Goal: Transaction & Acquisition: Purchase product/service

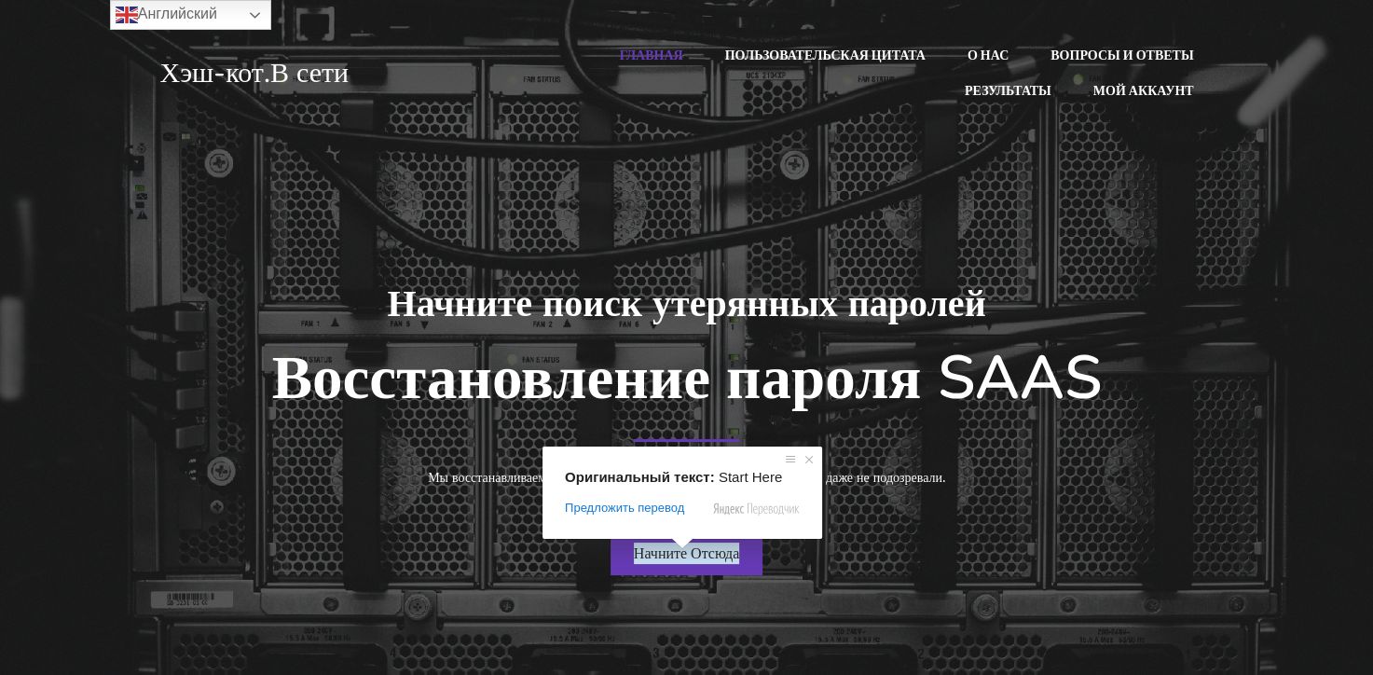
click at [683, 549] on span at bounding box center [682, 543] width 24 height 11
click at [681, 556] on ya-tr-span "Начните Отсюда" at bounding box center [687, 553] width 106 height 21
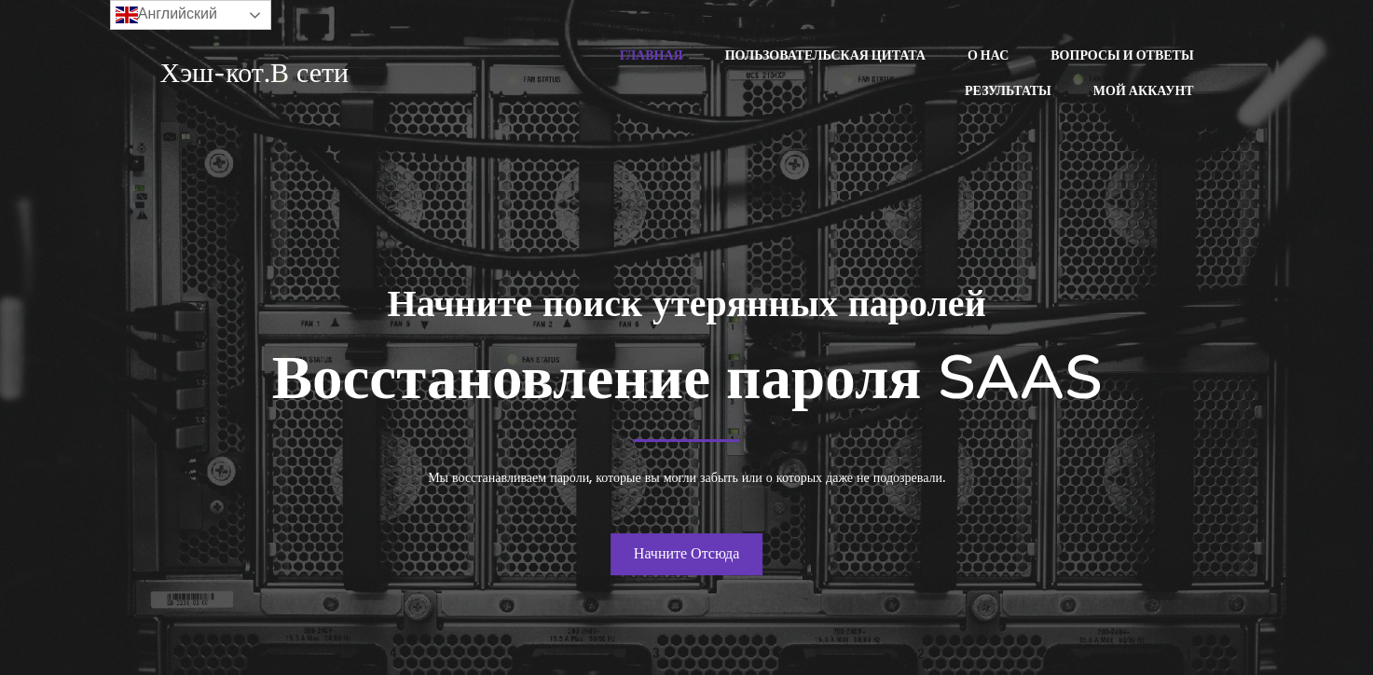
click at [231, 20] on link "Английский" at bounding box center [190, 15] width 161 height 30
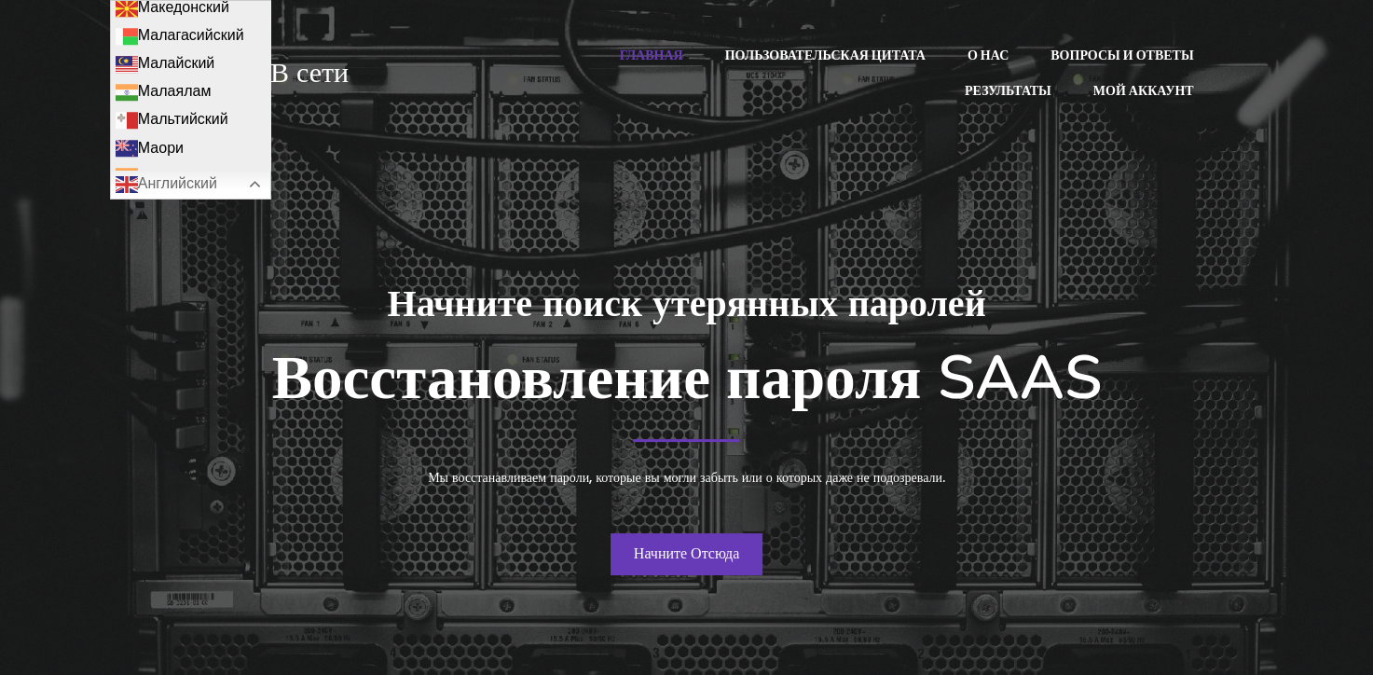
scroll to position [1754, 0]
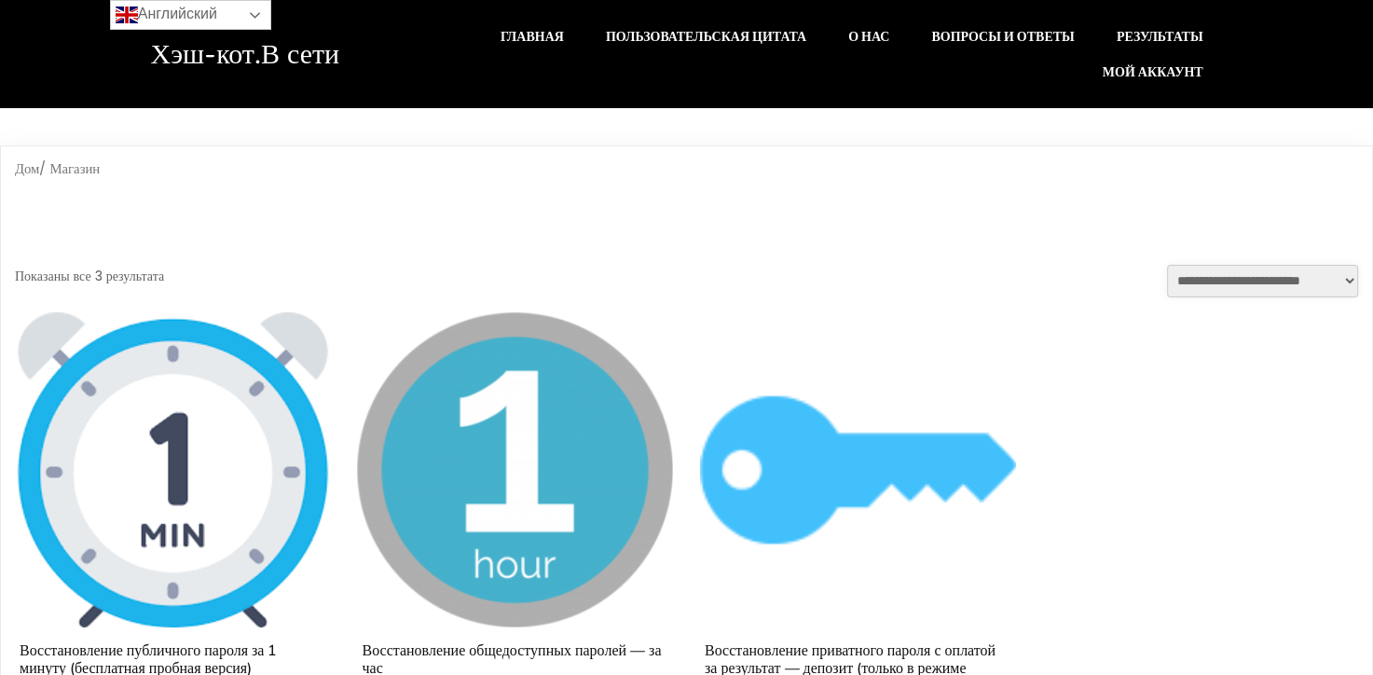
click at [239, 15] on link "Английский" at bounding box center [190, 15] width 161 height 30
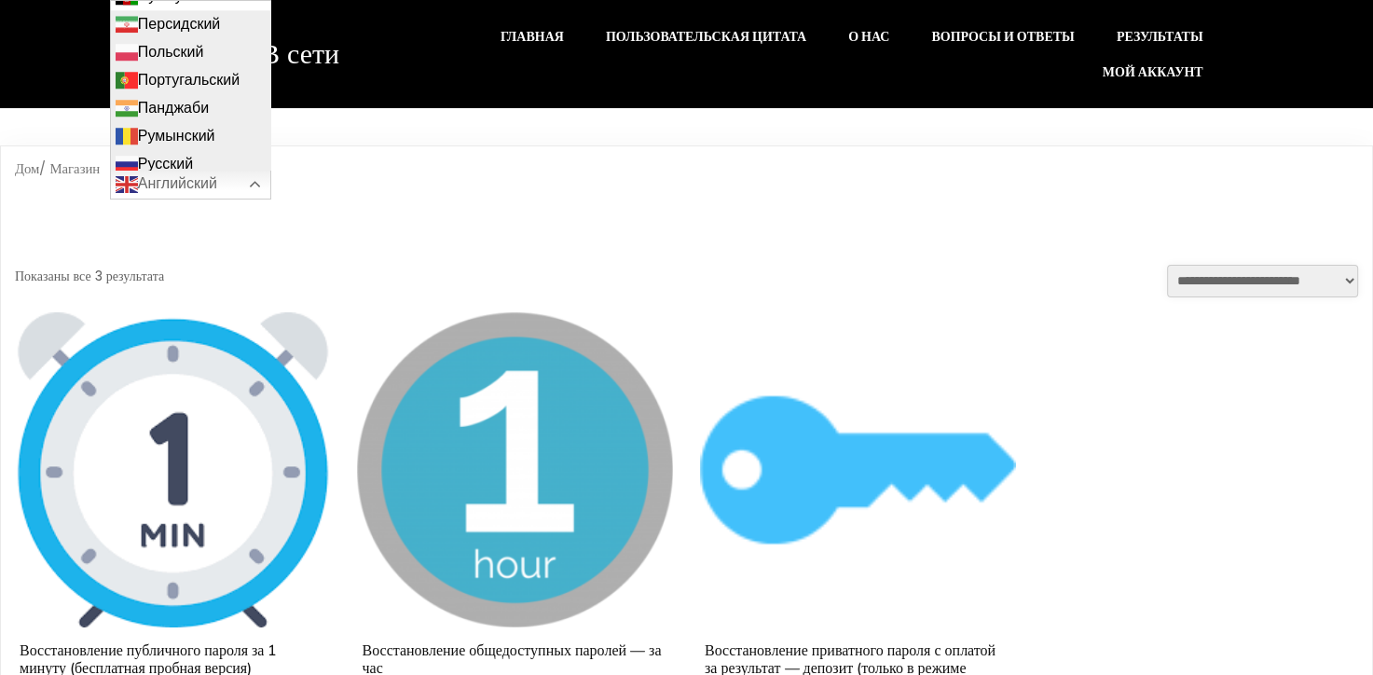
scroll to position [2051, 0]
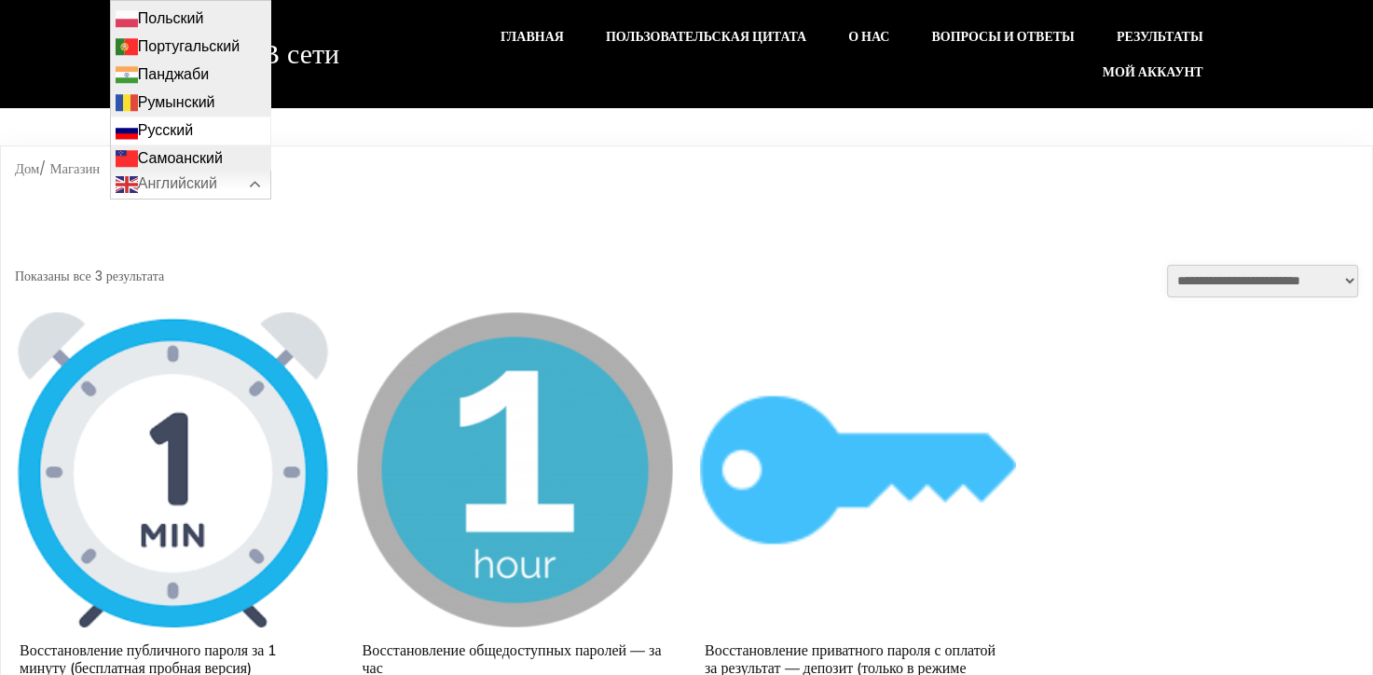
click at [174, 119] on link "Русский" at bounding box center [190, 131] width 159 height 28
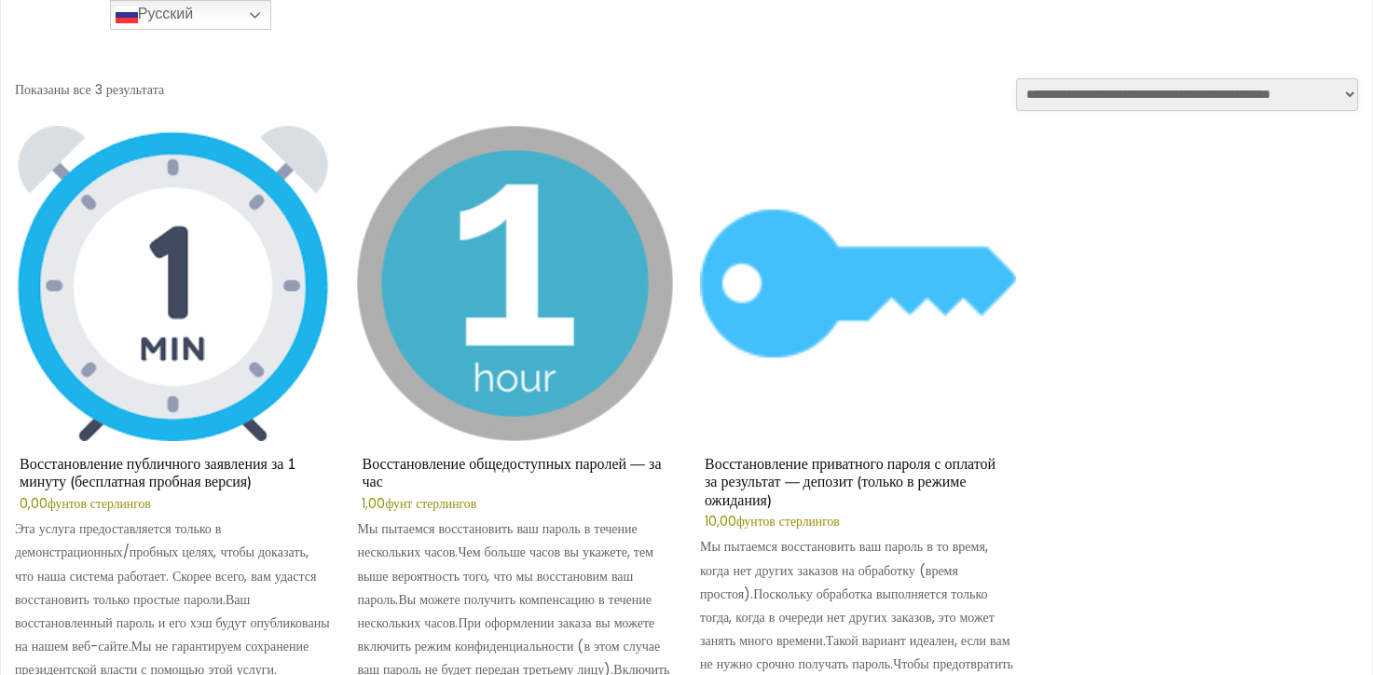
scroll to position [373, 0]
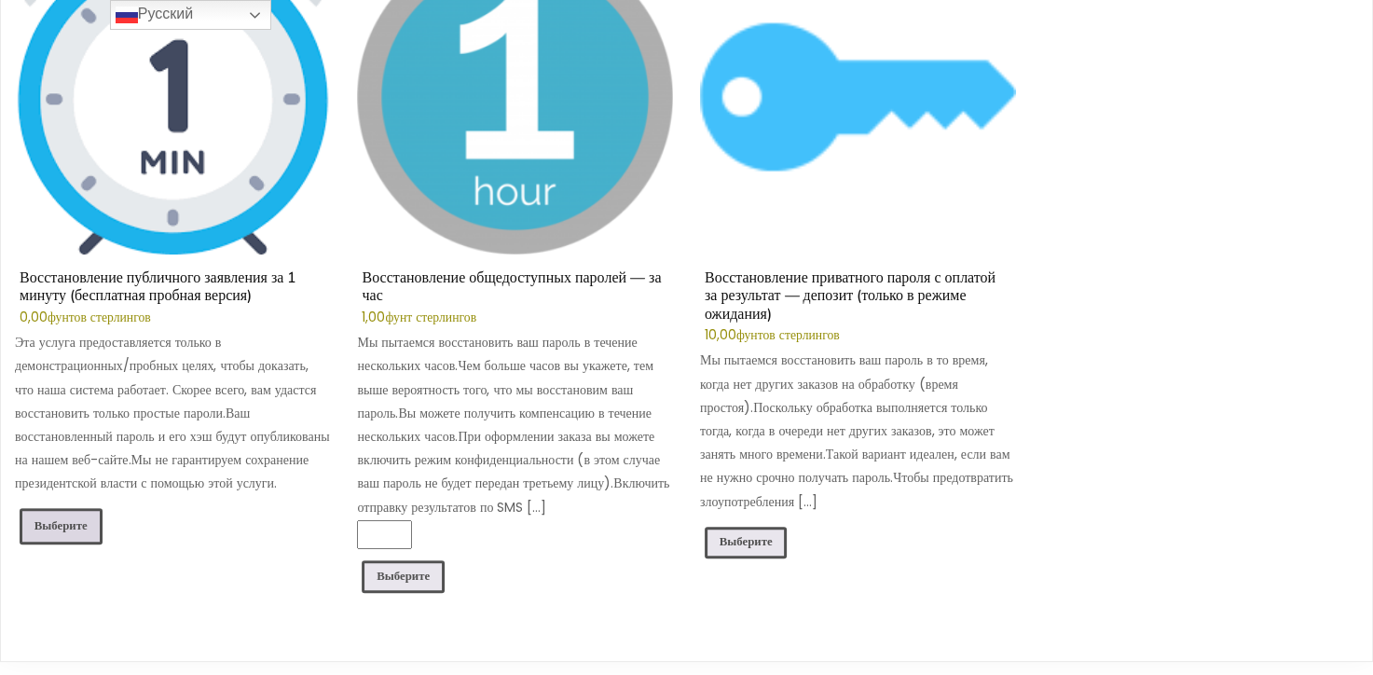
click at [78, 519] on ya-tr-span "Выберите" at bounding box center [60, 525] width 53 height 16
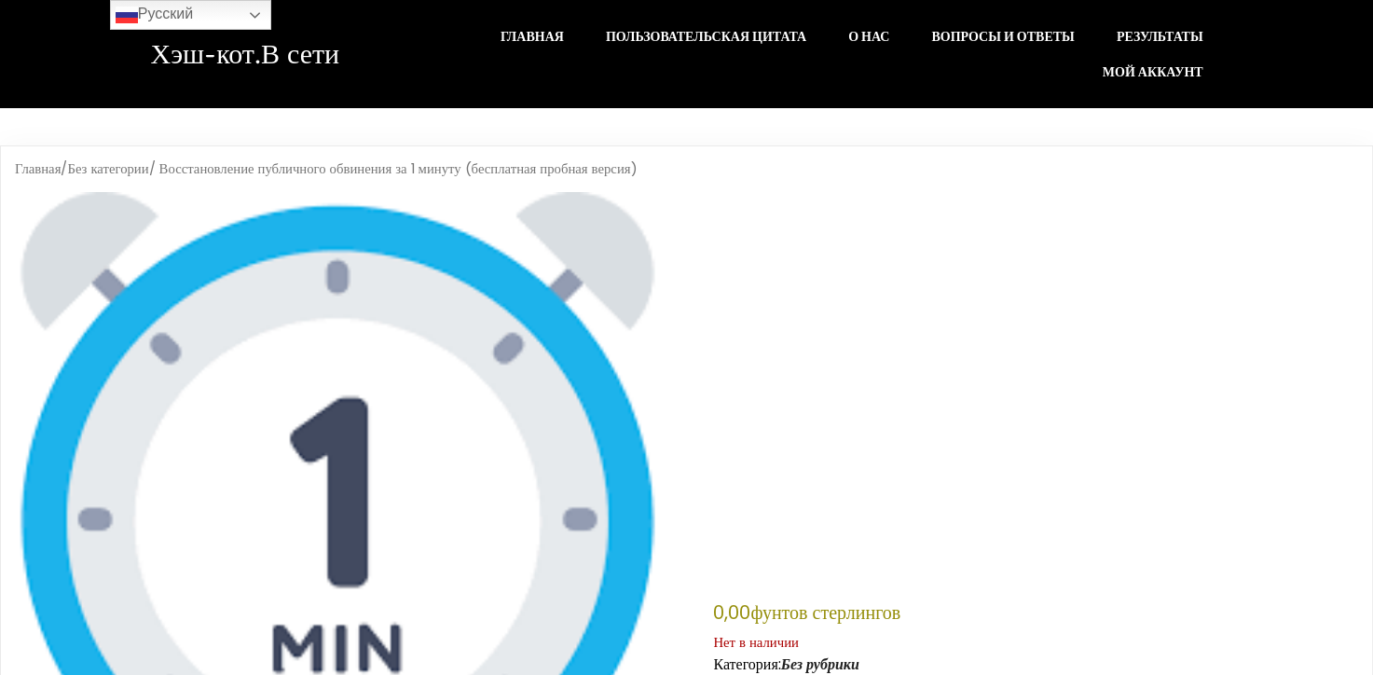
click at [402, 328] on img at bounding box center [337, 514] width 645 height 645
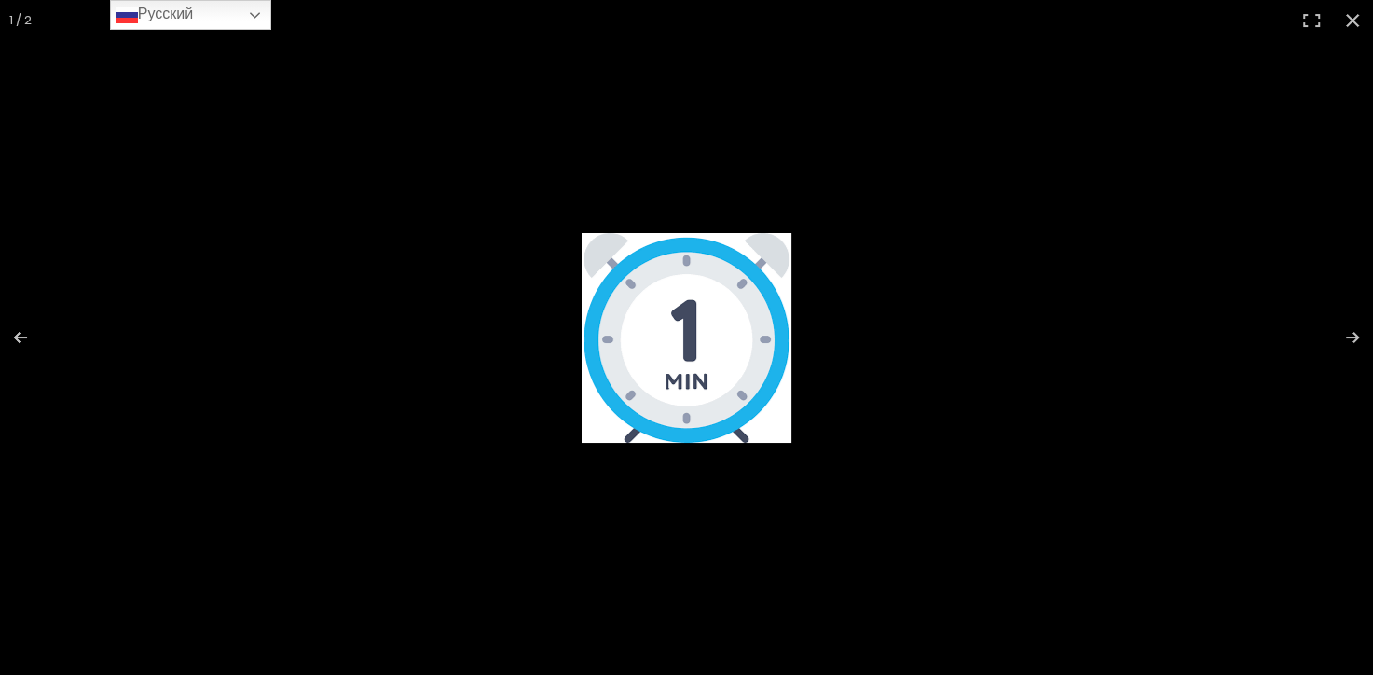
click at [725, 307] on img at bounding box center [687, 338] width 210 height 210
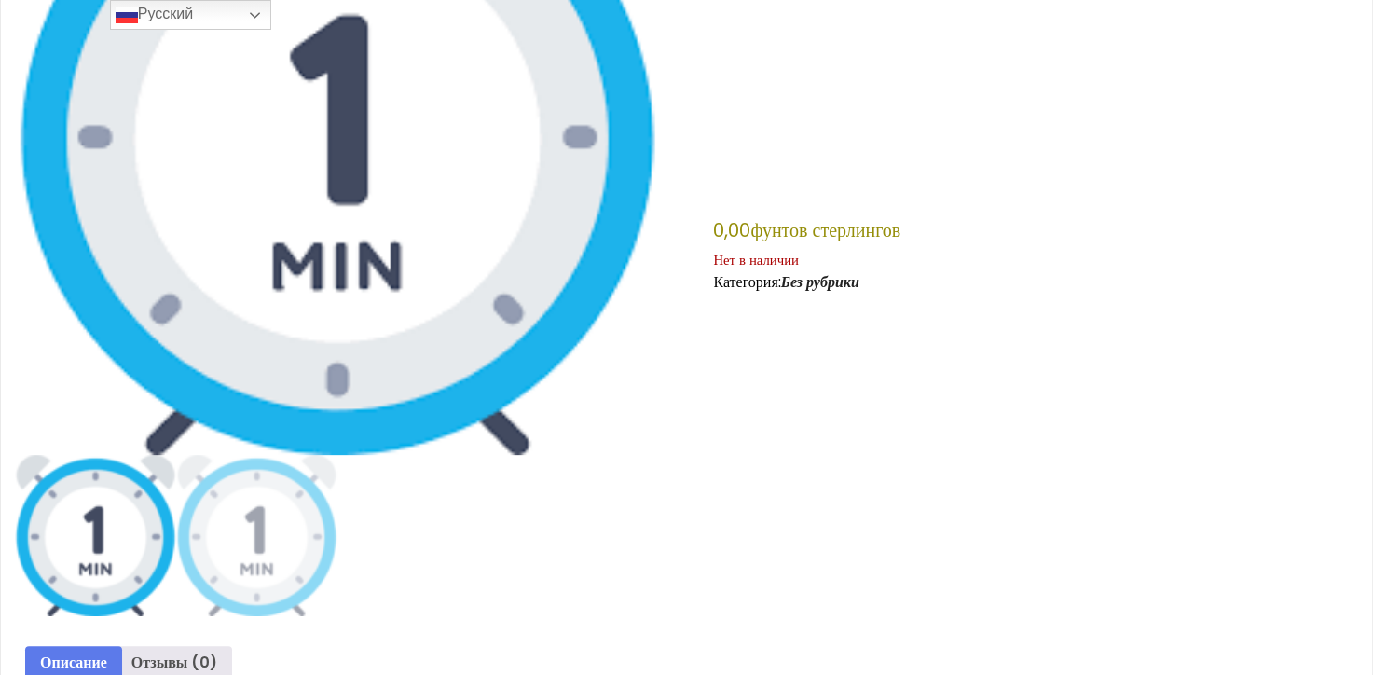
scroll to position [441, 0]
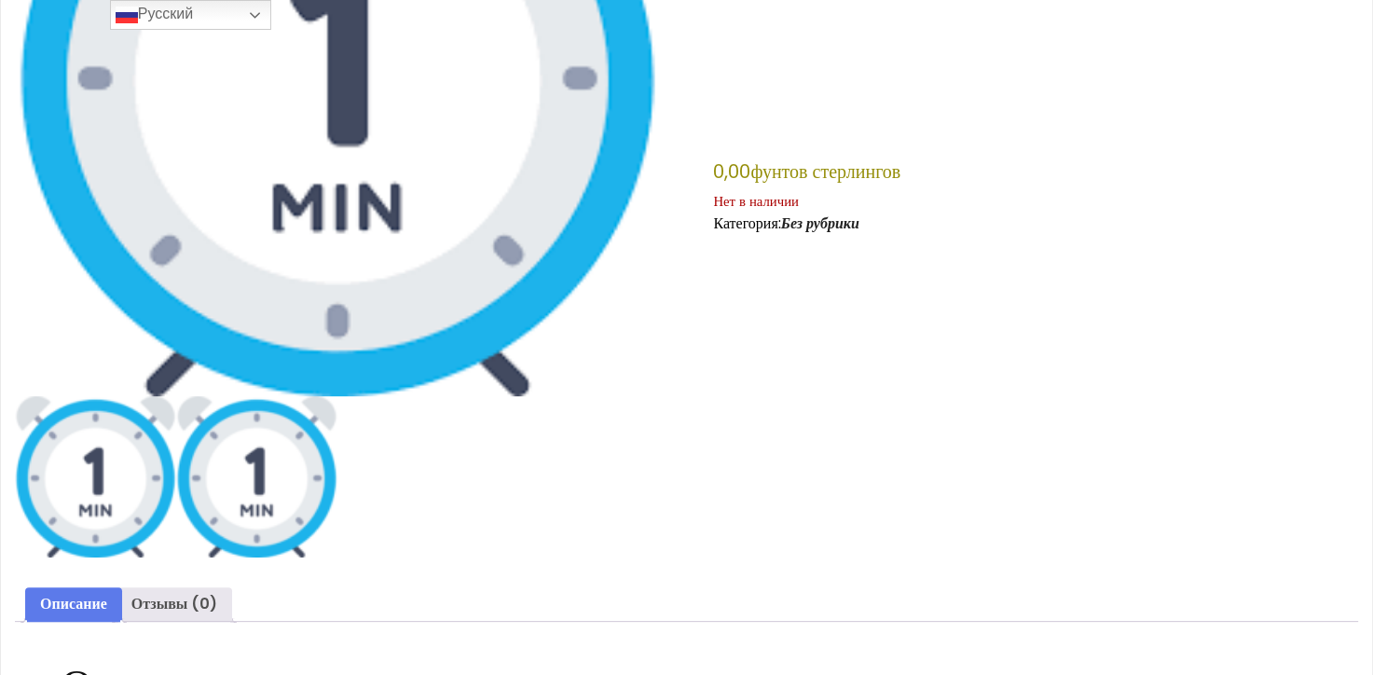
click at [295, 525] on img at bounding box center [256, 476] width 161 height 161
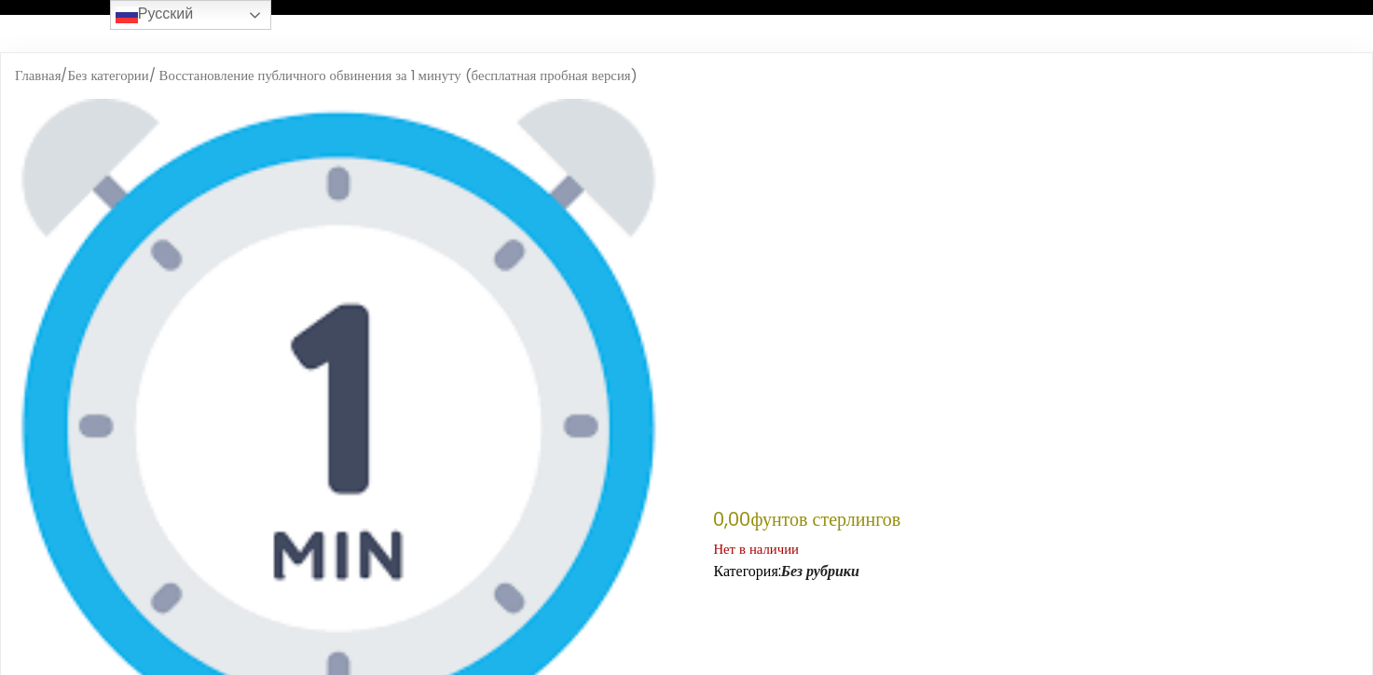
scroll to position [0, 0]
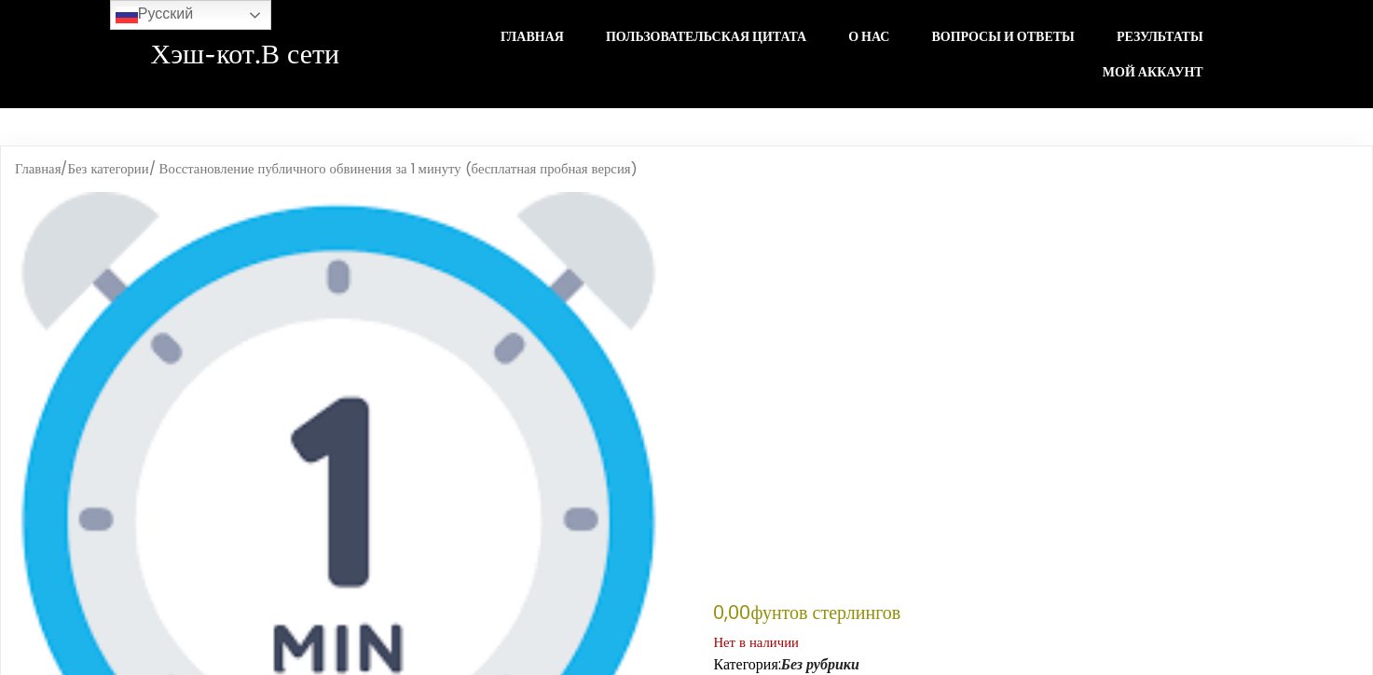
click at [538, 173] on ya-tr-span "/ Восстановление публичного обвинения за 1 минуту (бесплатная пробная версия)" at bounding box center [393, 168] width 489 height 19
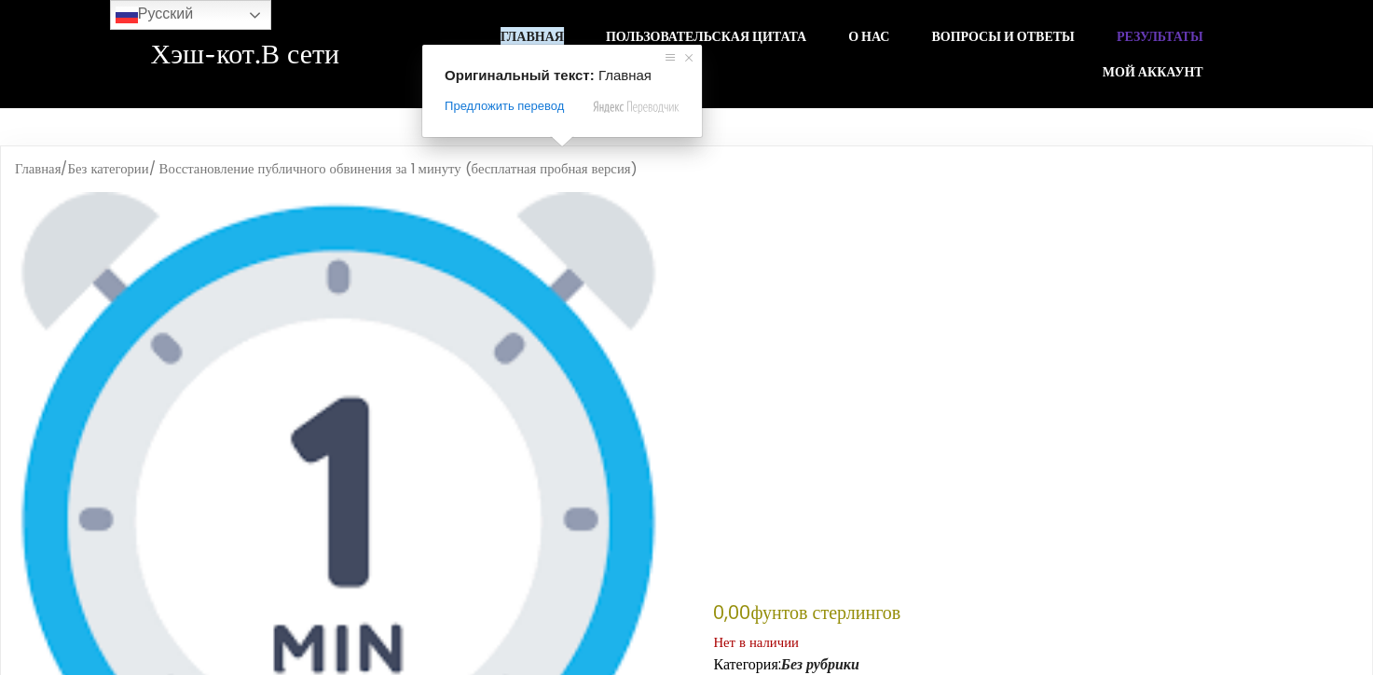
click at [1179, 27] on ya-tr-span "Результаты" at bounding box center [1160, 36] width 87 height 19
